Goal: Task Accomplishment & Management: Use online tool/utility

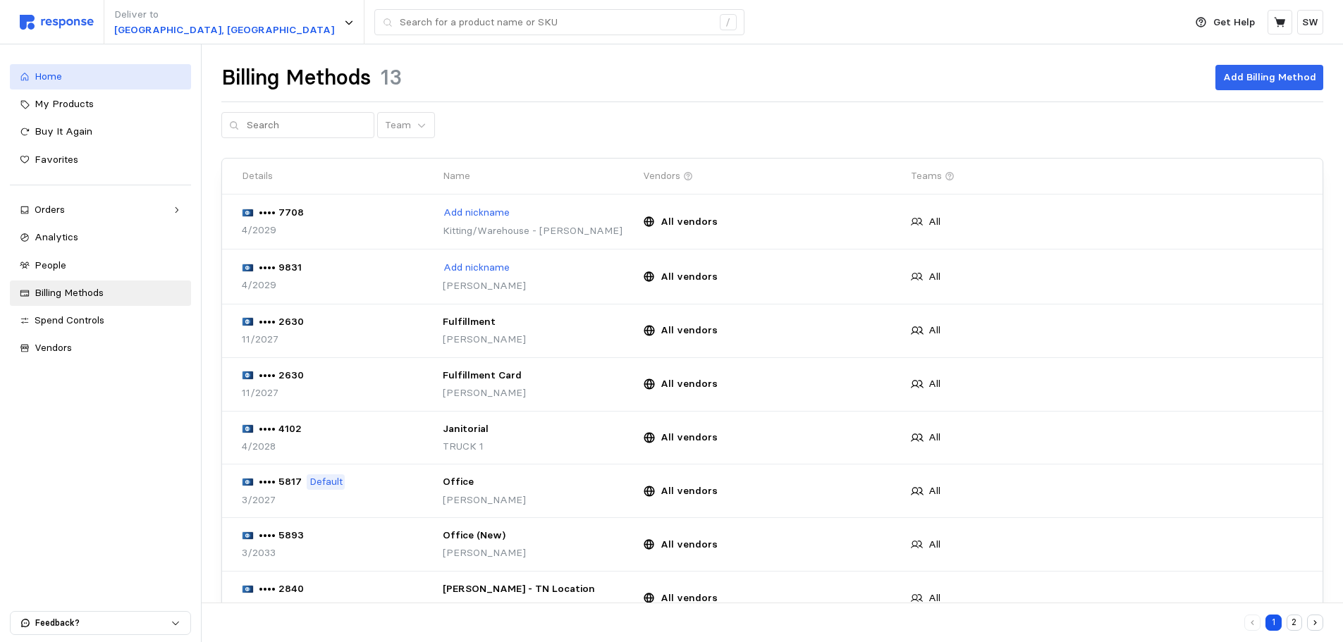
click at [63, 83] on div "Home" at bounding box center [108, 77] width 147 height 16
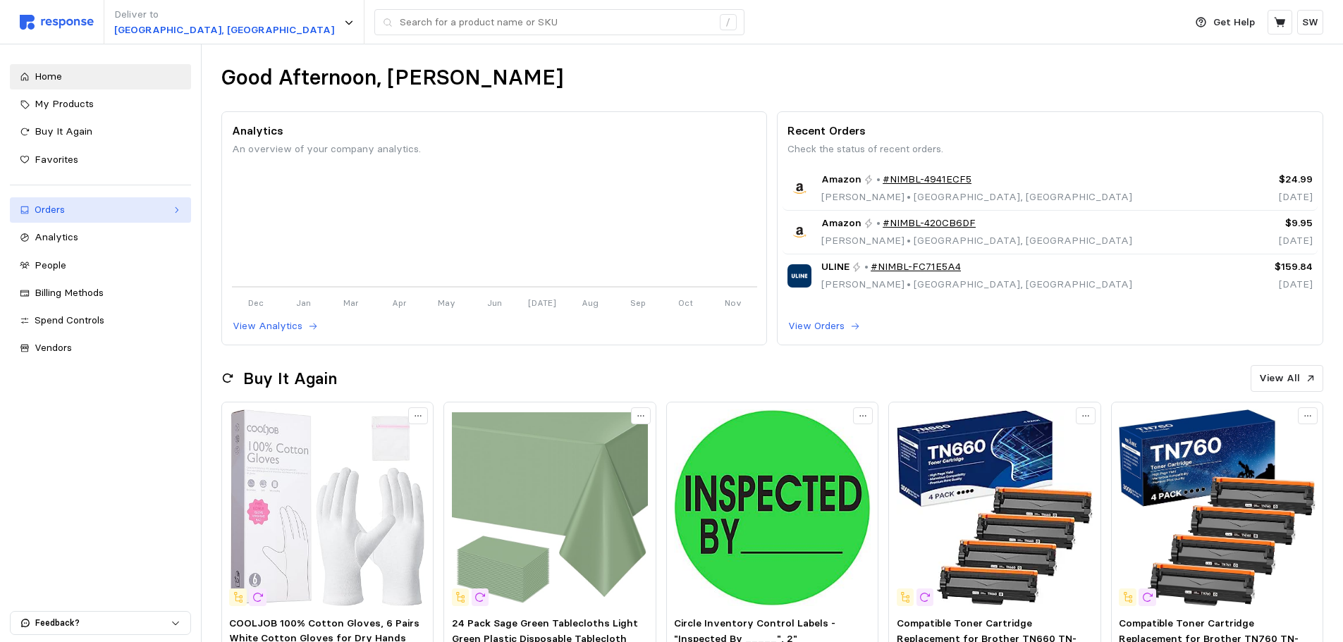
click at [97, 210] on div "Orders" at bounding box center [101, 210] width 132 height 16
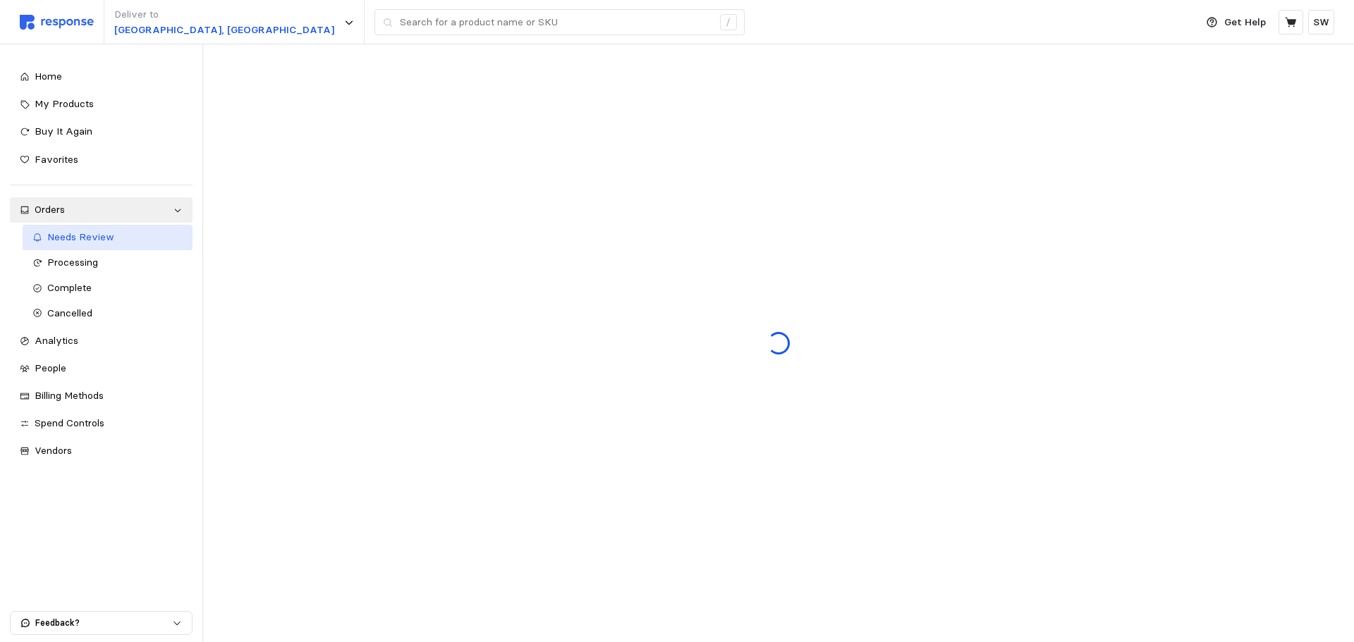
click at [102, 243] on span "Needs Review" at bounding box center [80, 237] width 67 height 13
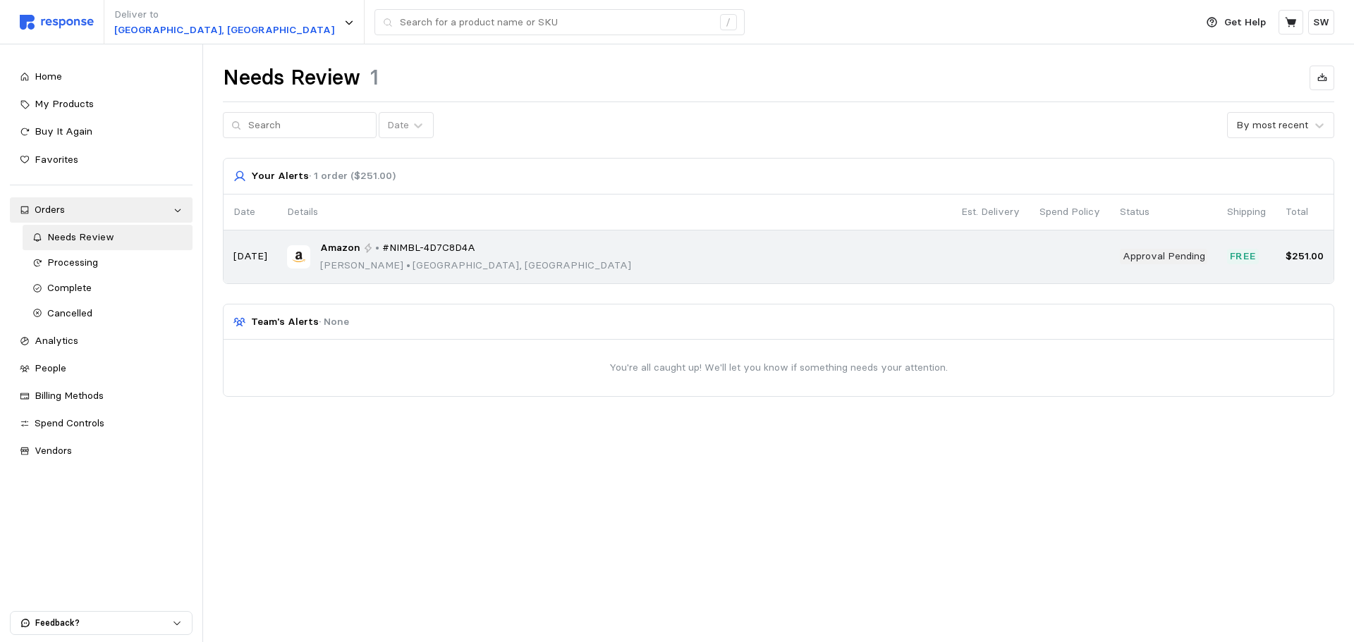
click at [632, 268] on div "Amazon • #NIMBL-4D7C8D4A Justina Williams • Salt Lake City, UT" at bounding box center [614, 256] width 654 height 33
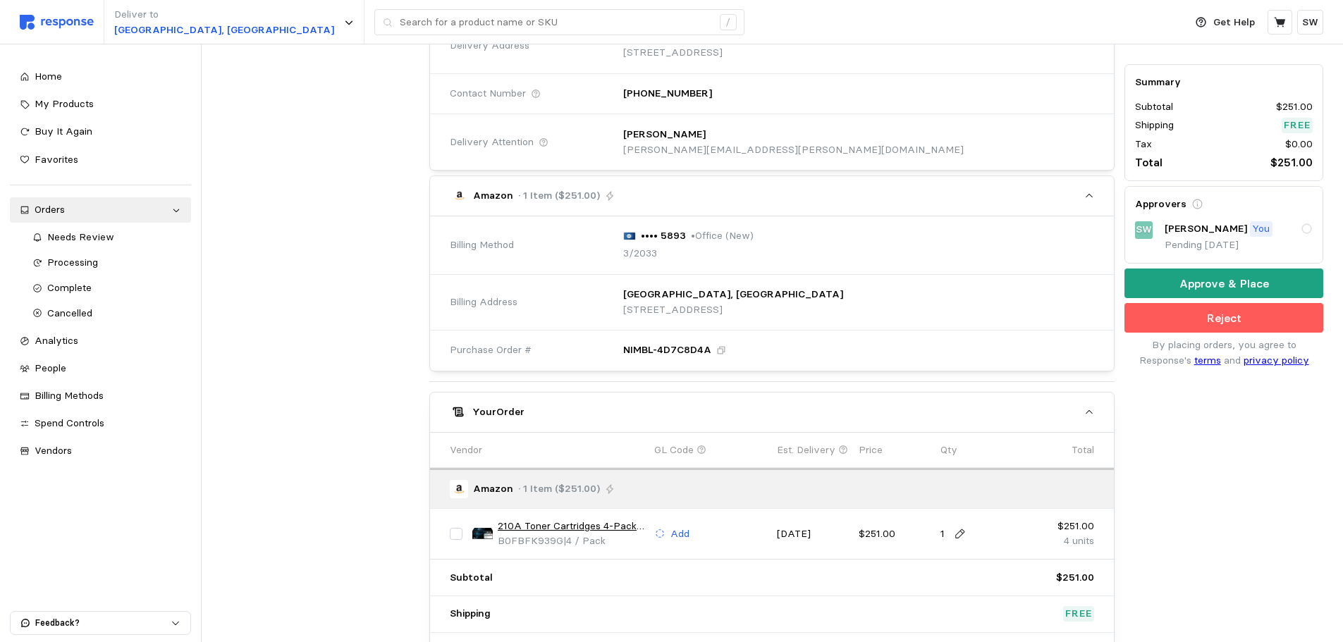
scroll to position [424, 0]
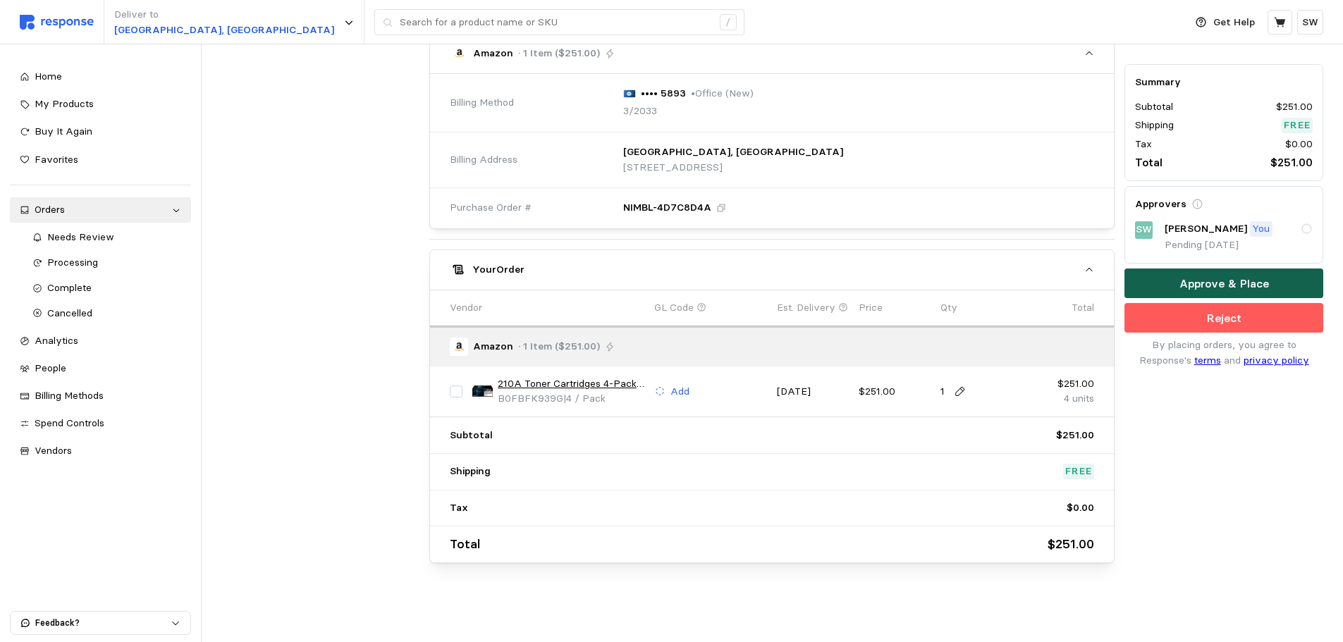
click at [1181, 287] on p "Approve & Place" at bounding box center [1225, 284] width 90 height 18
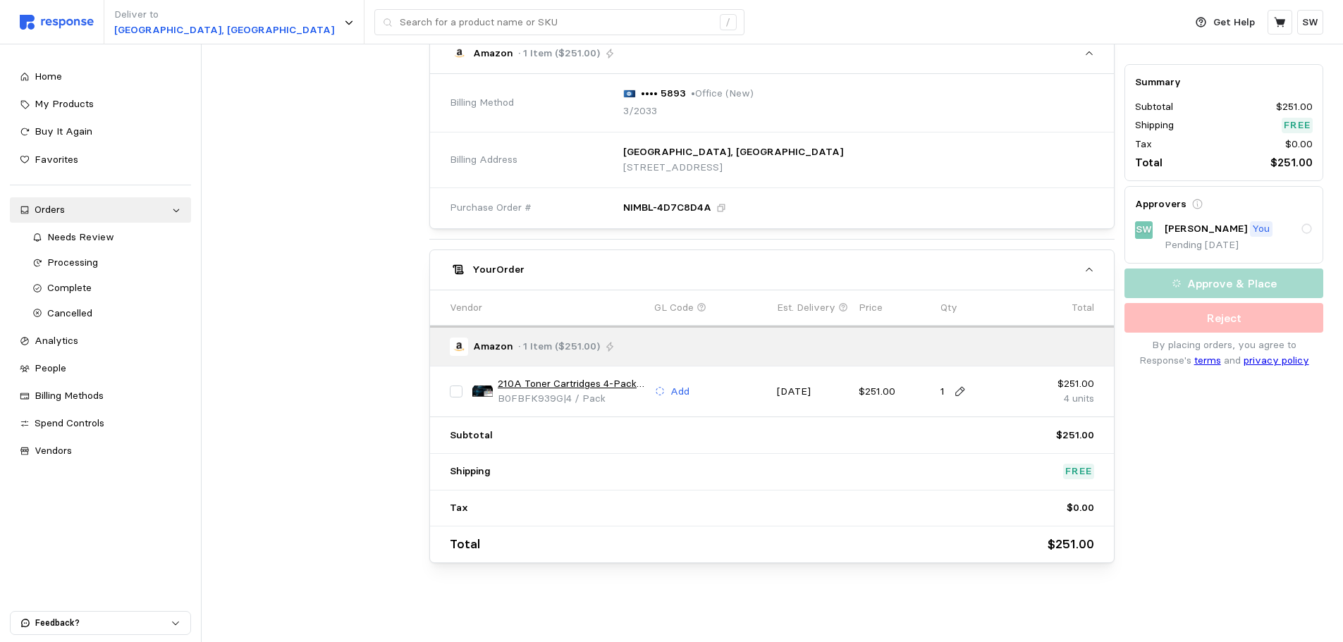
scroll to position [0, 0]
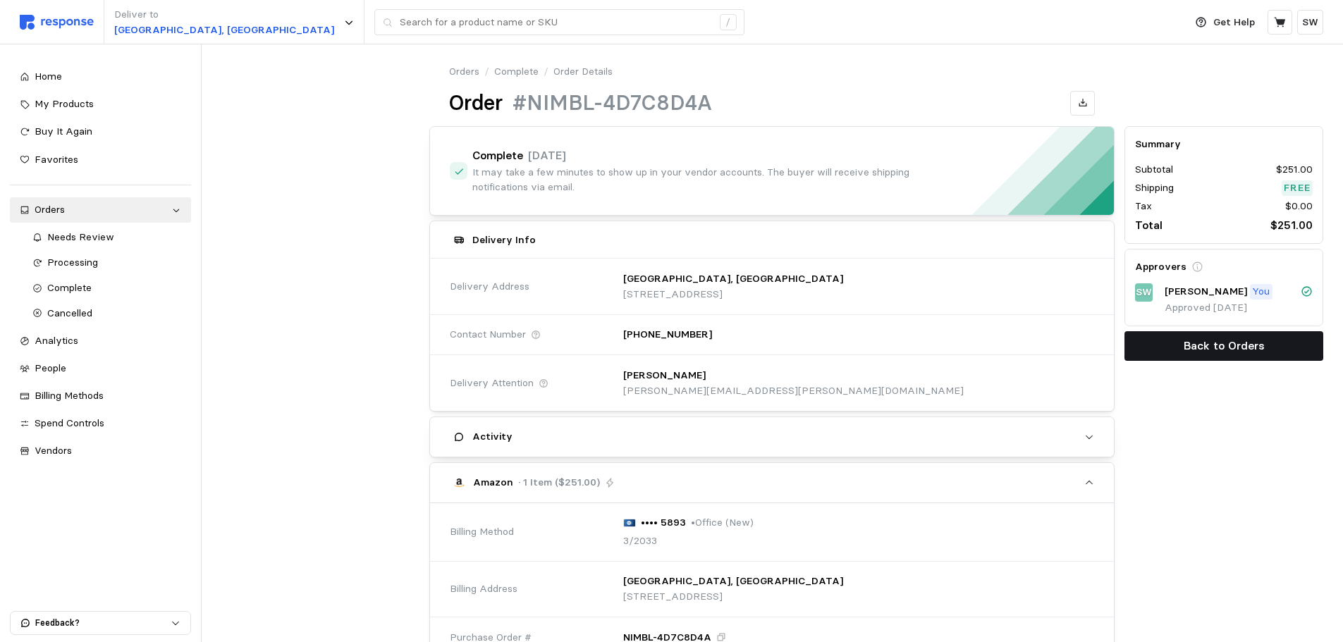
click at [1218, 347] on p "Back to Orders" at bounding box center [1224, 346] width 81 height 18
